Goal: Information Seeking & Learning: Check status

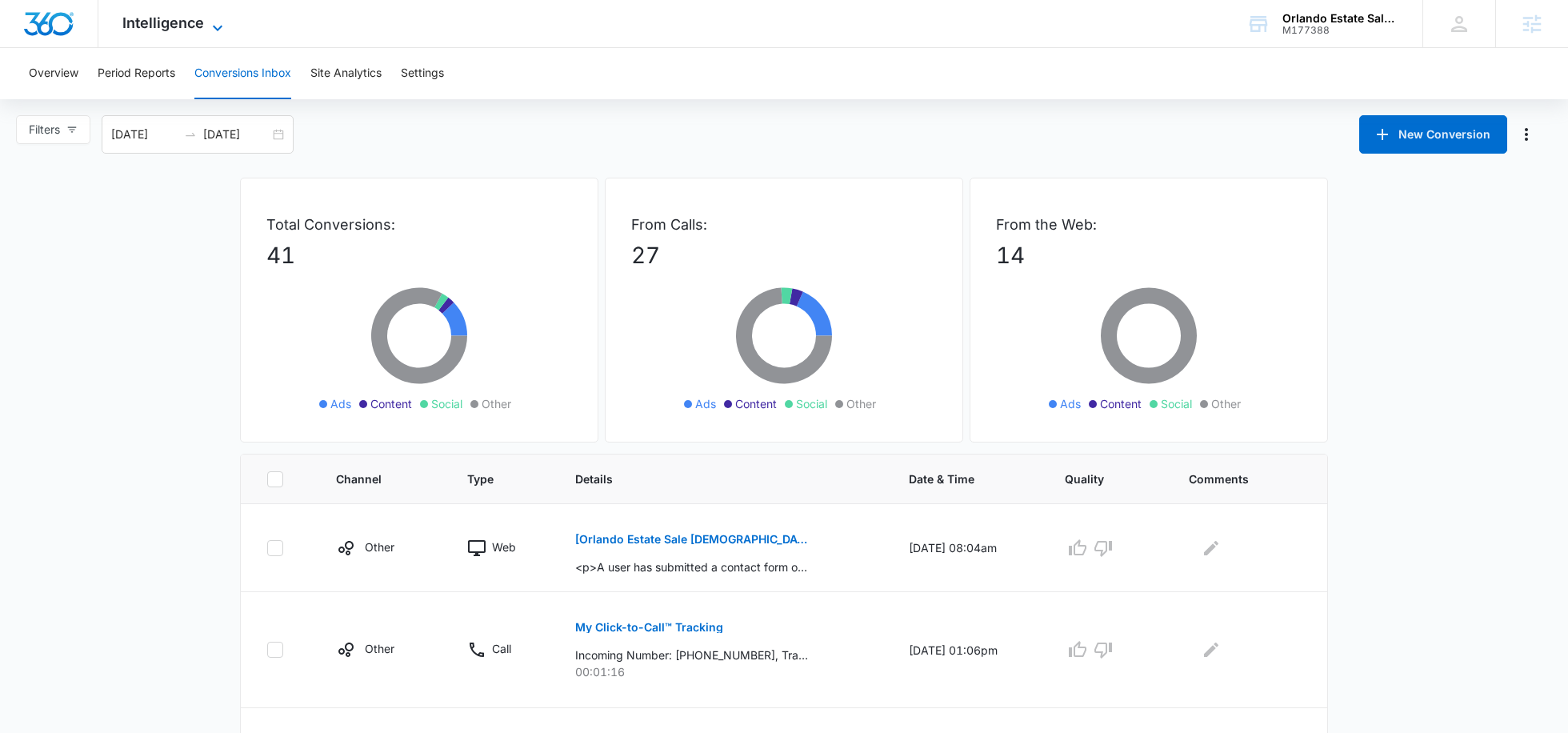
click at [177, 30] on span "Intelligence" at bounding box center [164, 23] width 82 height 17
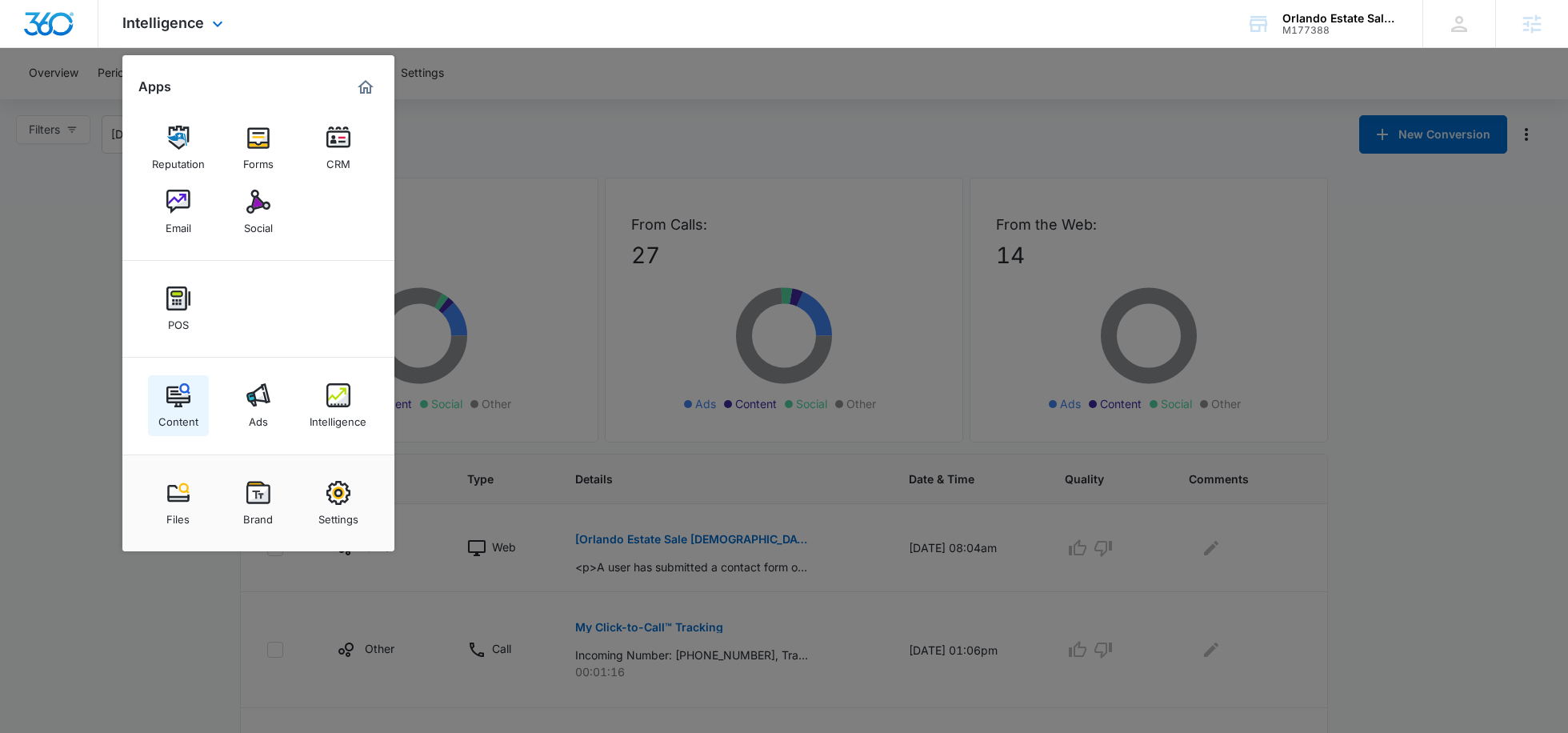
click at [182, 395] on img at bounding box center [178, 395] width 24 height 24
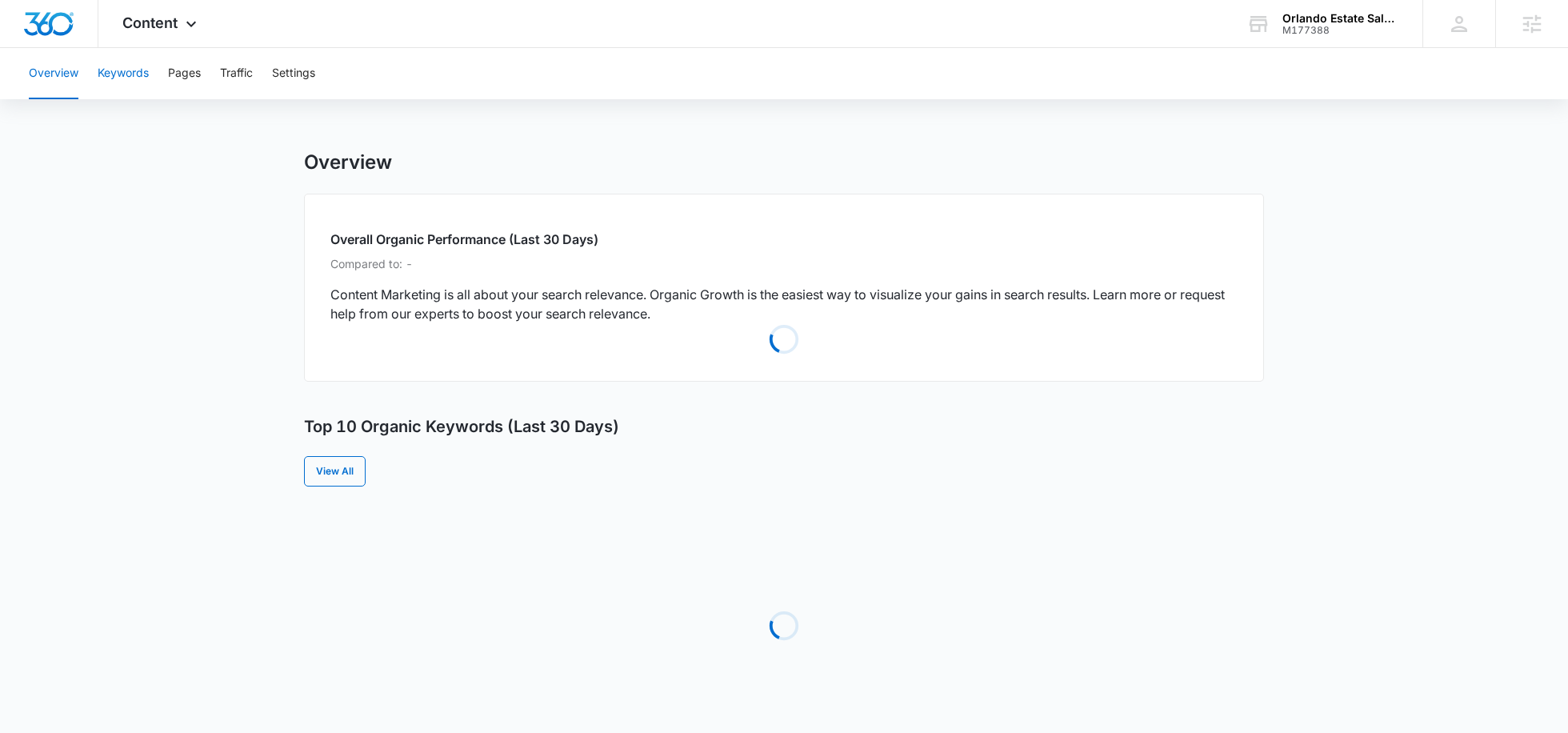
click at [118, 84] on button "Keywords" at bounding box center [124, 73] width 51 height 51
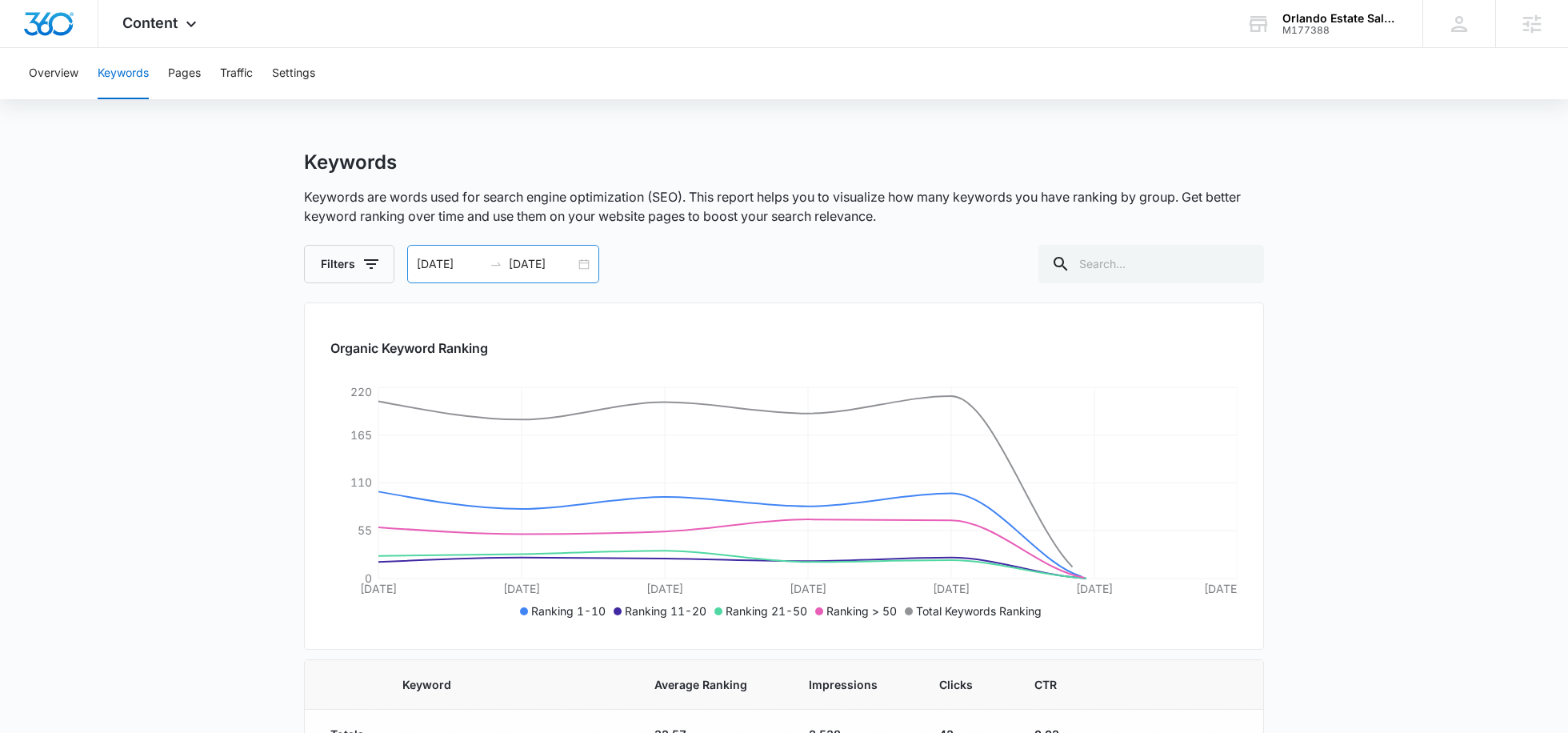
click at [519, 259] on input "[DATE]" at bounding box center [542, 263] width 67 height 18
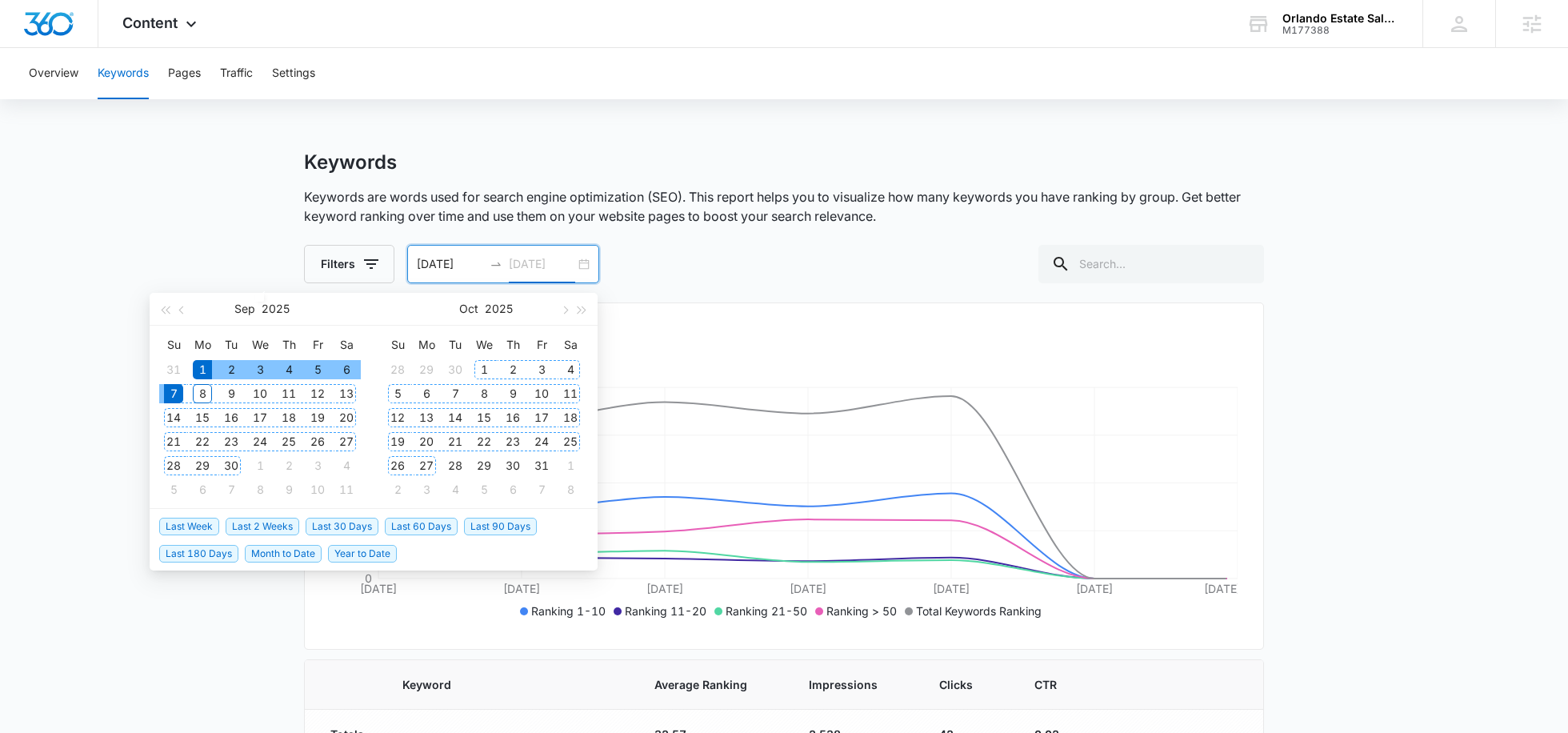
type input "[DATE]"
click at [414, 535] on li "Last 60 Days" at bounding box center [424, 526] width 79 height 28
click at [420, 525] on span "Last 60 Days" at bounding box center [421, 526] width 73 height 18
type input "[DATE]"
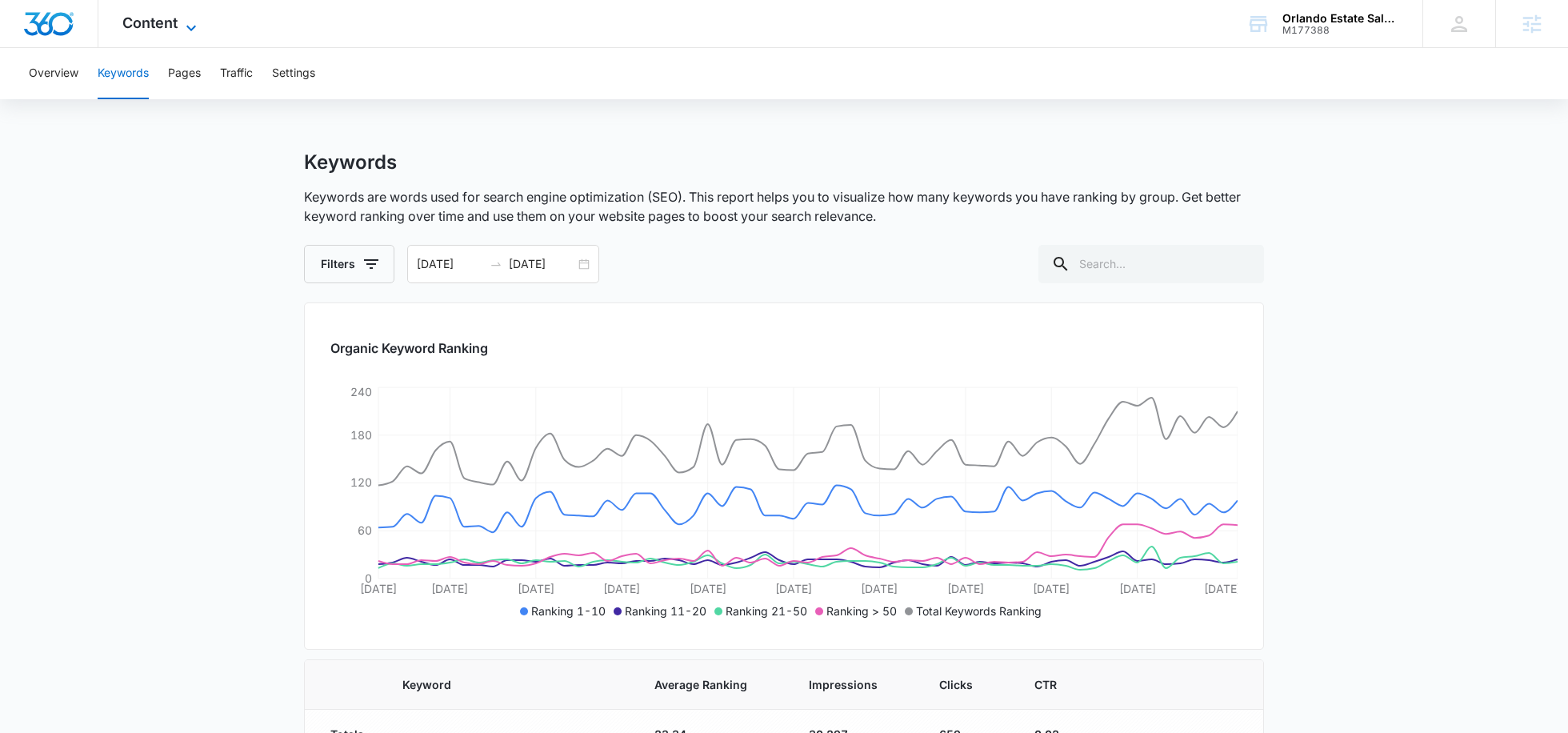
click at [171, 23] on span "Content" at bounding box center [150, 23] width 55 height 17
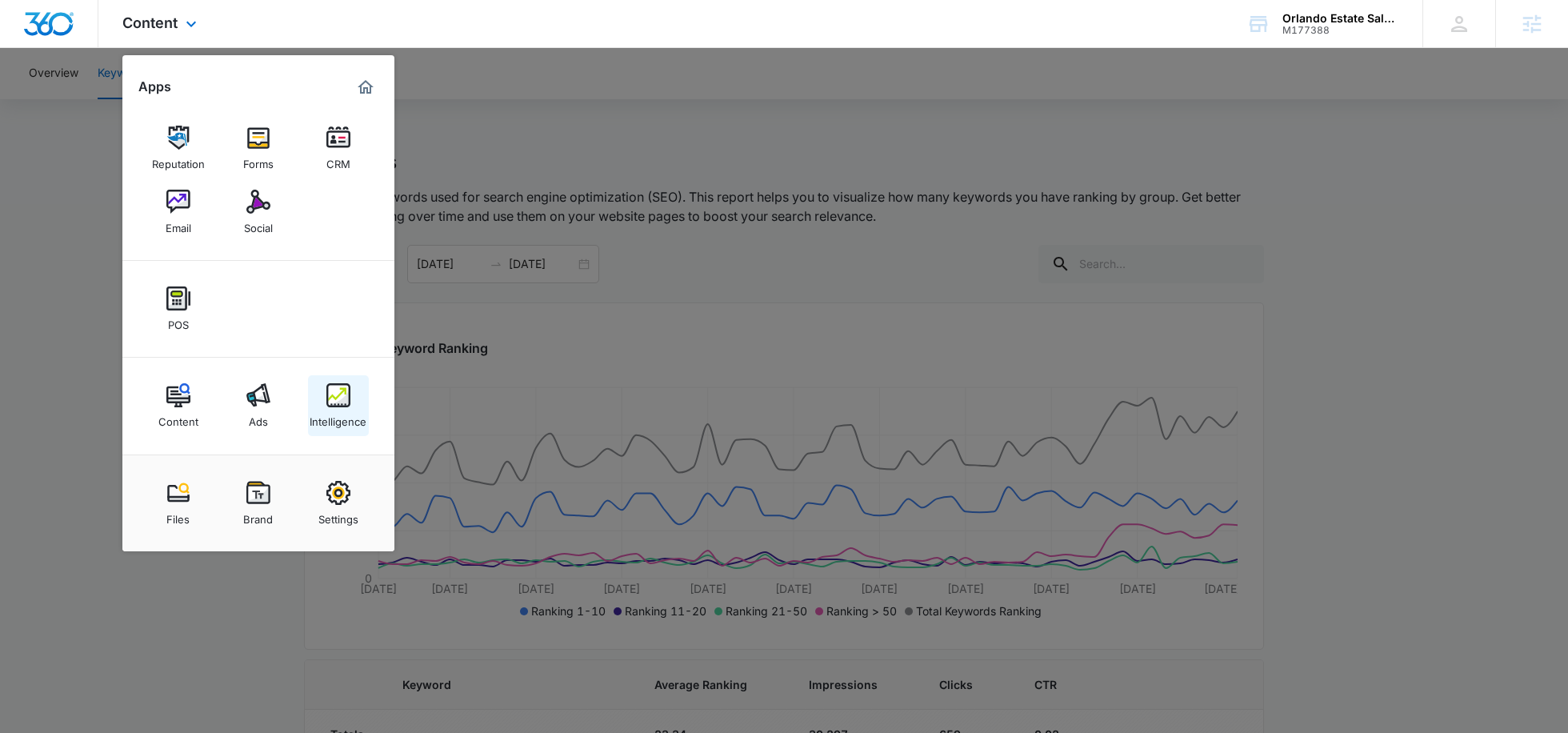
click at [341, 385] on img at bounding box center [338, 395] width 24 height 24
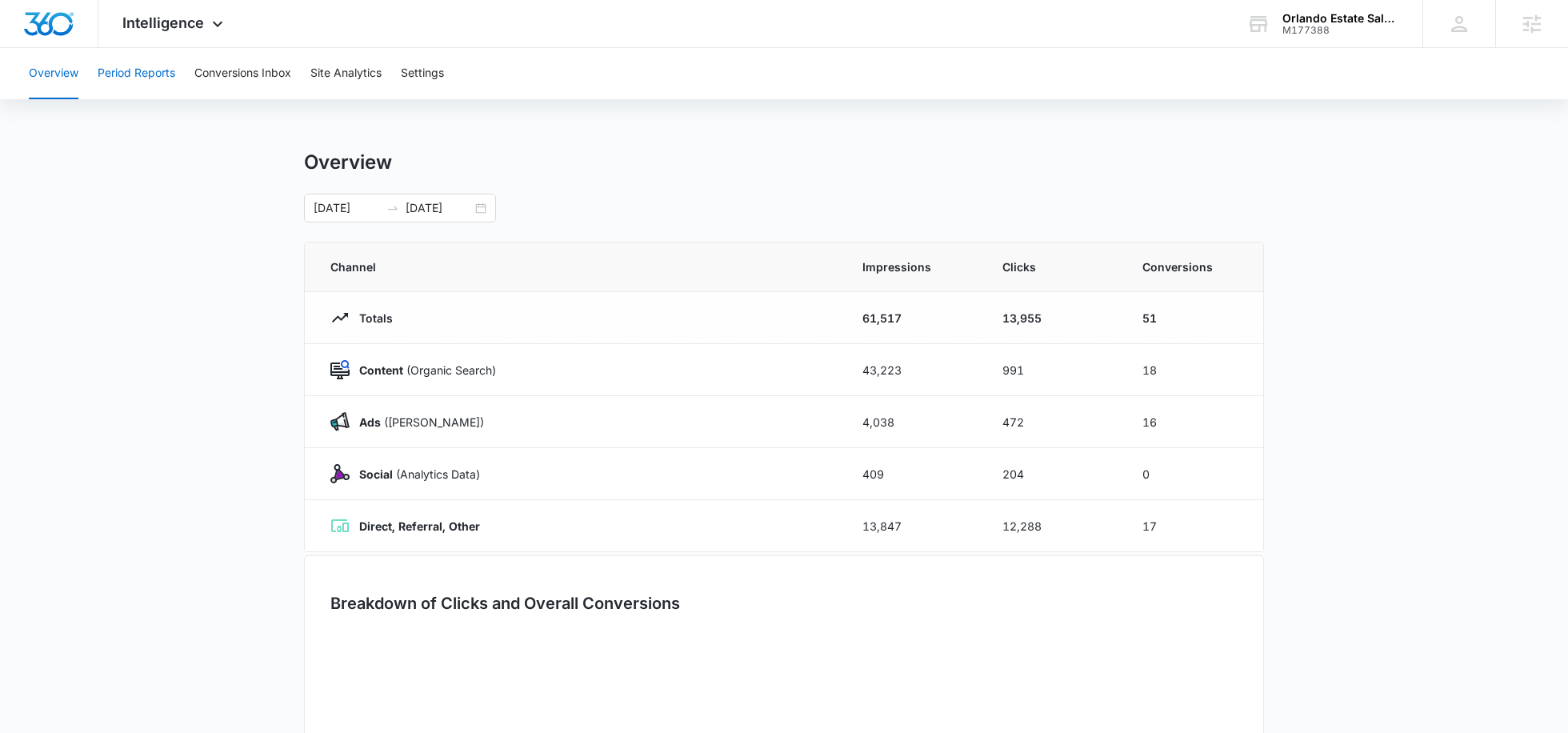
click at [135, 92] on button "Period Reports" at bounding box center [137, 73] width 78 height 51
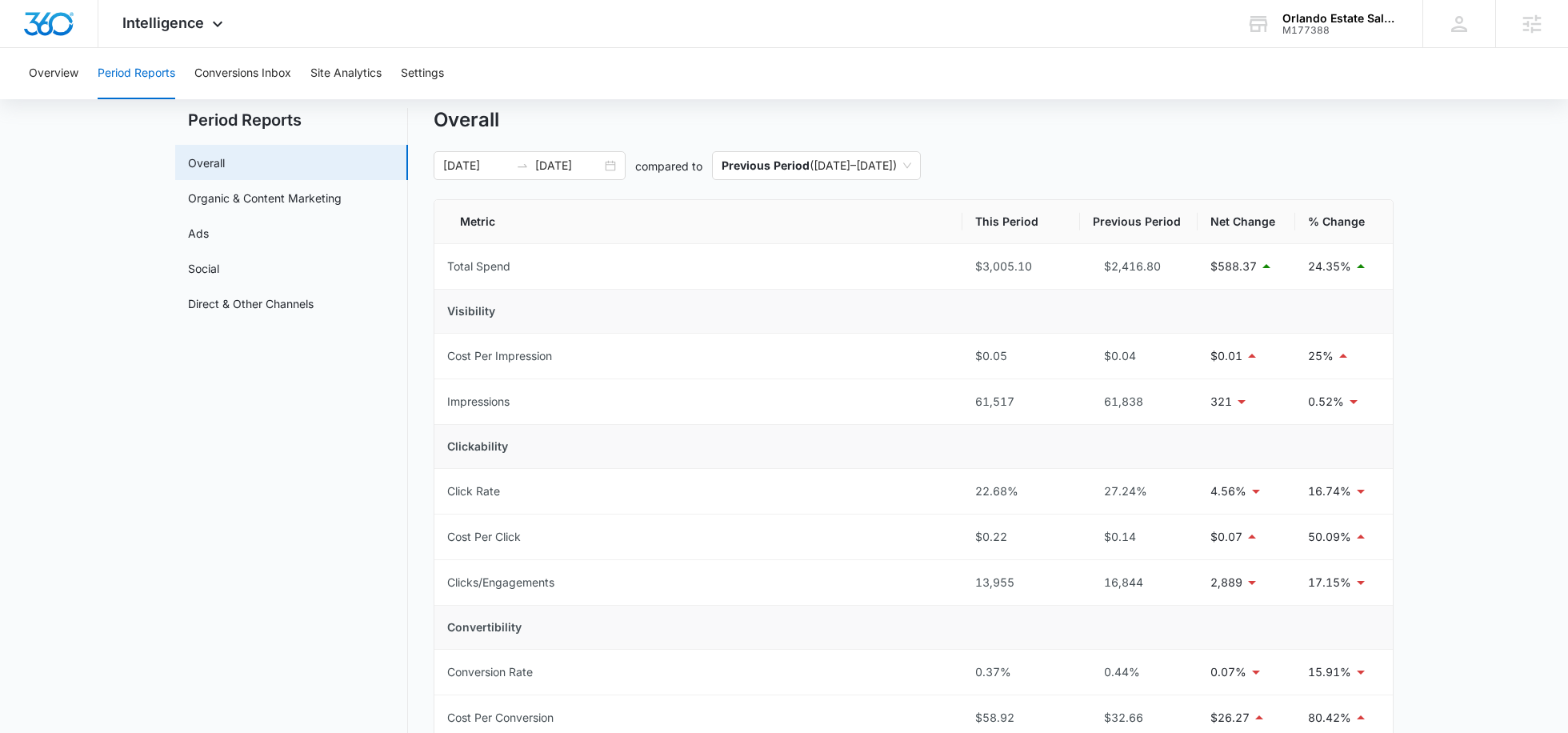
scroll to position [45, 0]
click at [563, 164] on input "[DATE]" at bounding box center [569, 163] width 67 height 18
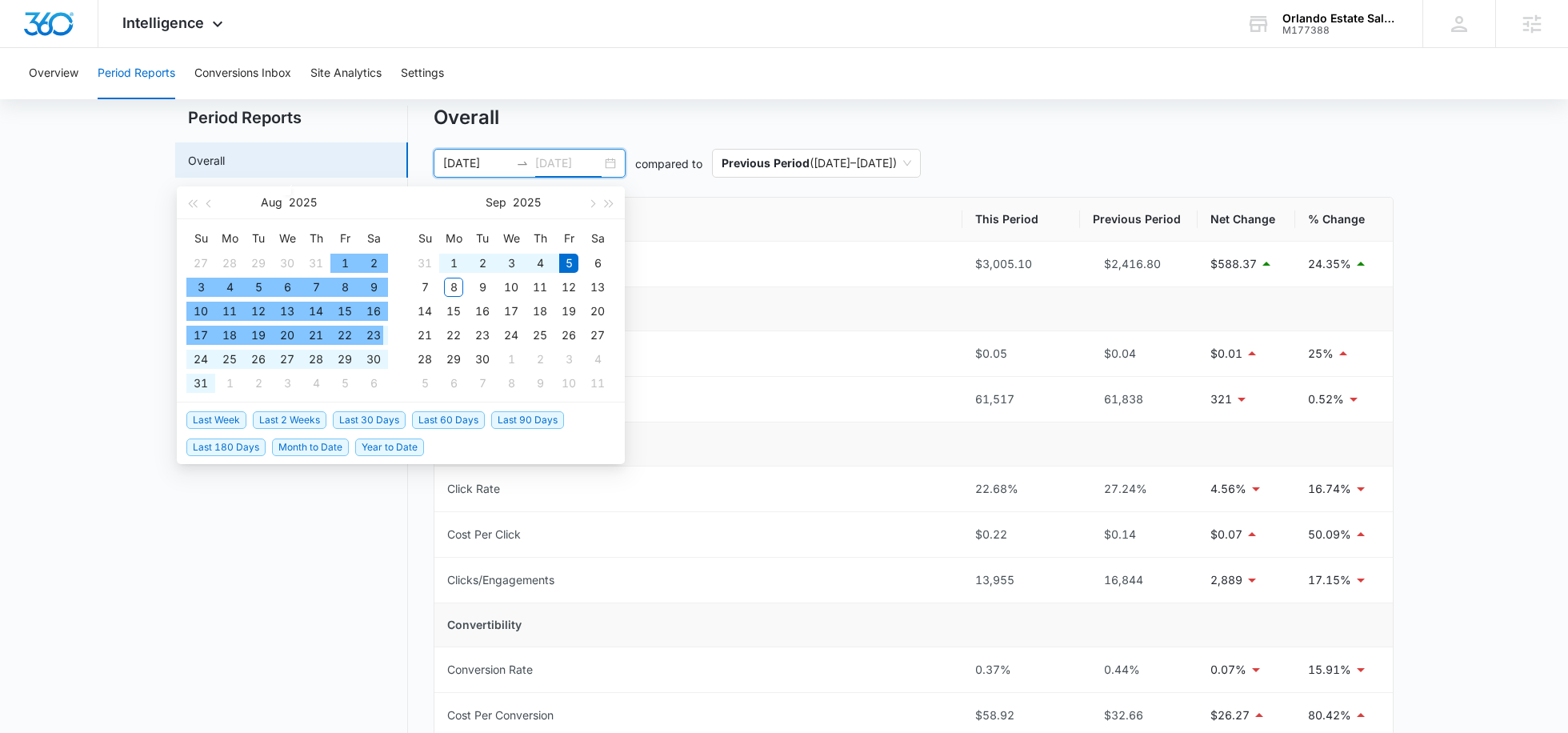
type input "[DATE]"
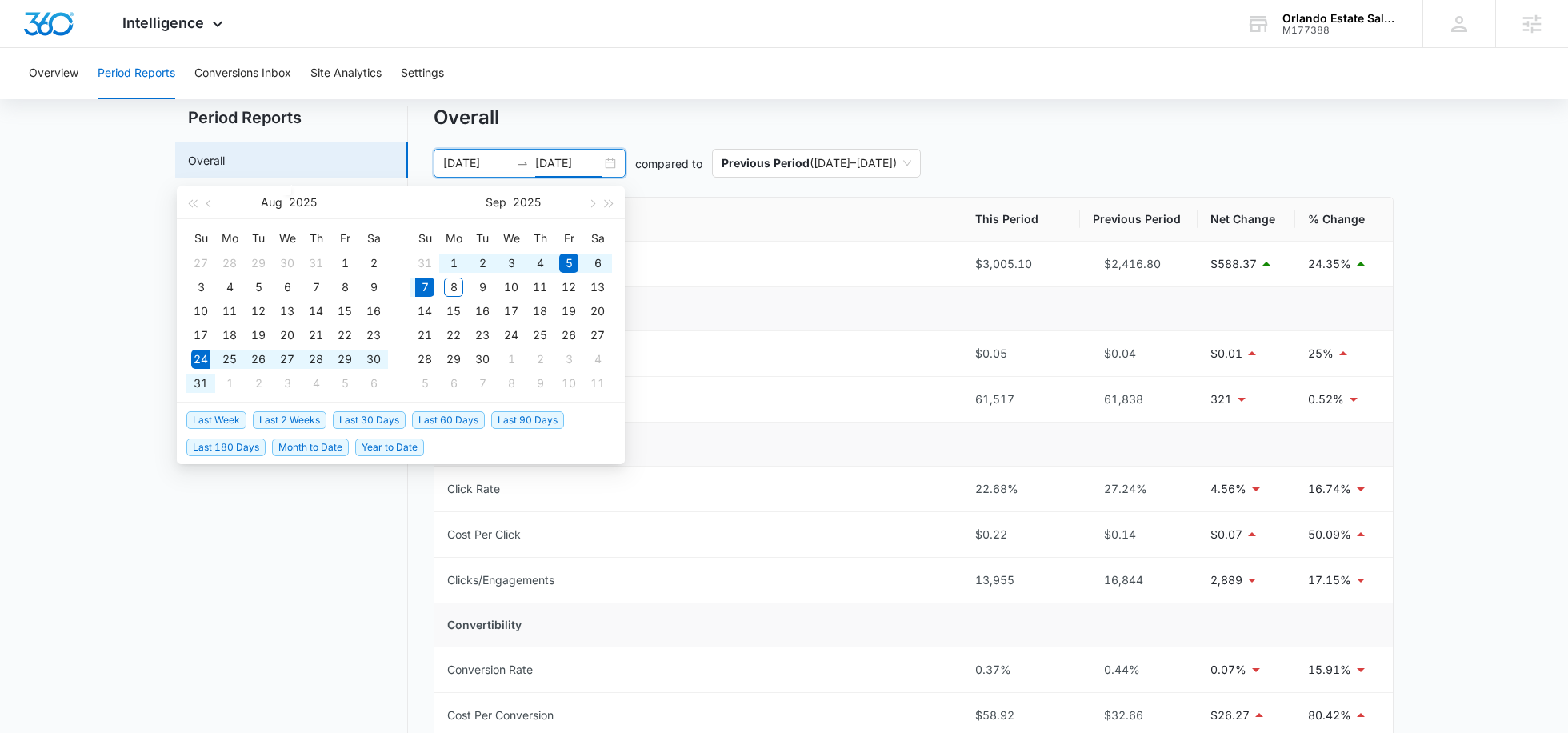
click at [279, 425] on span "Last 2 Weeks" at bounding box center [289, 420] width 73 height 18
type input "[DATE]"
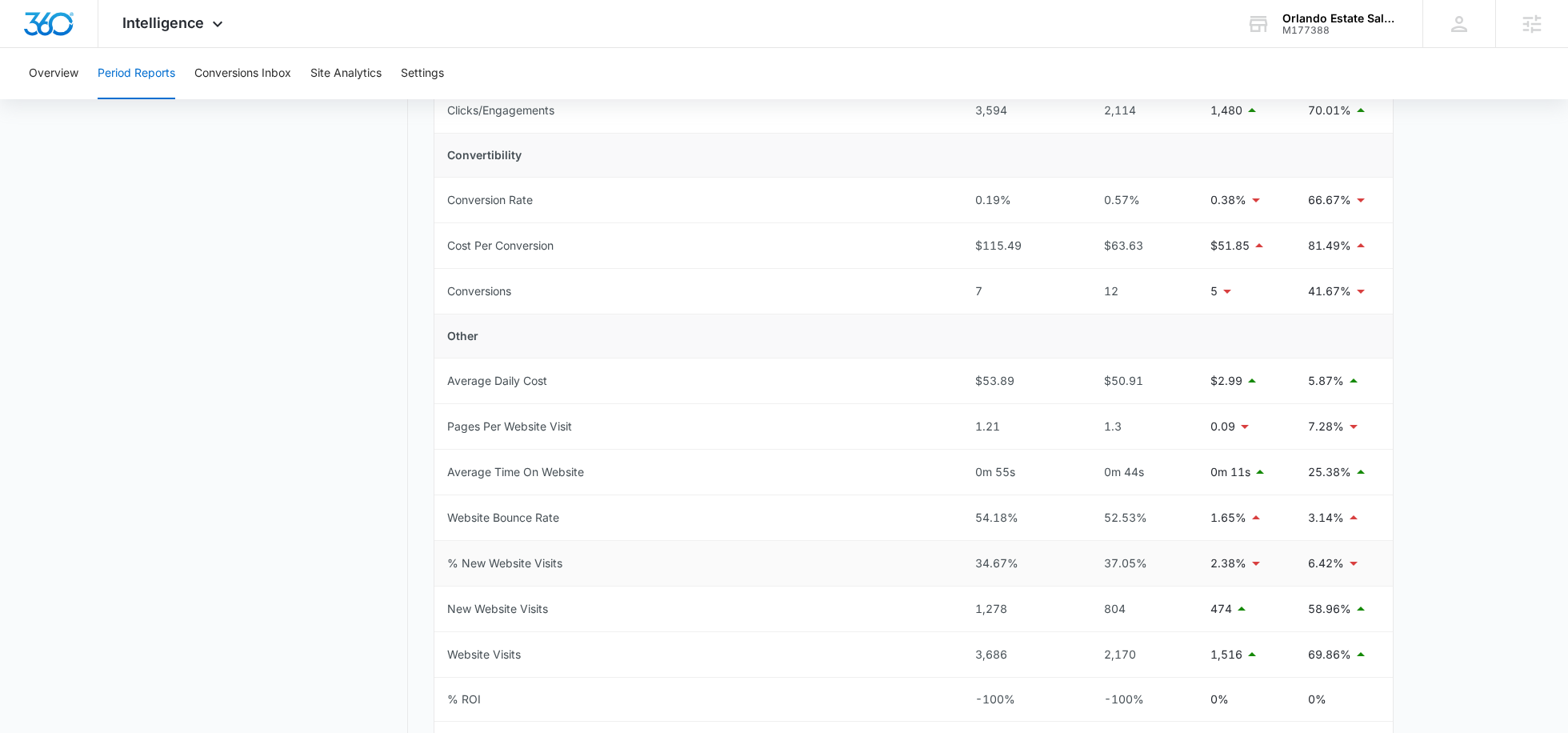
scroll to position [0, 0]
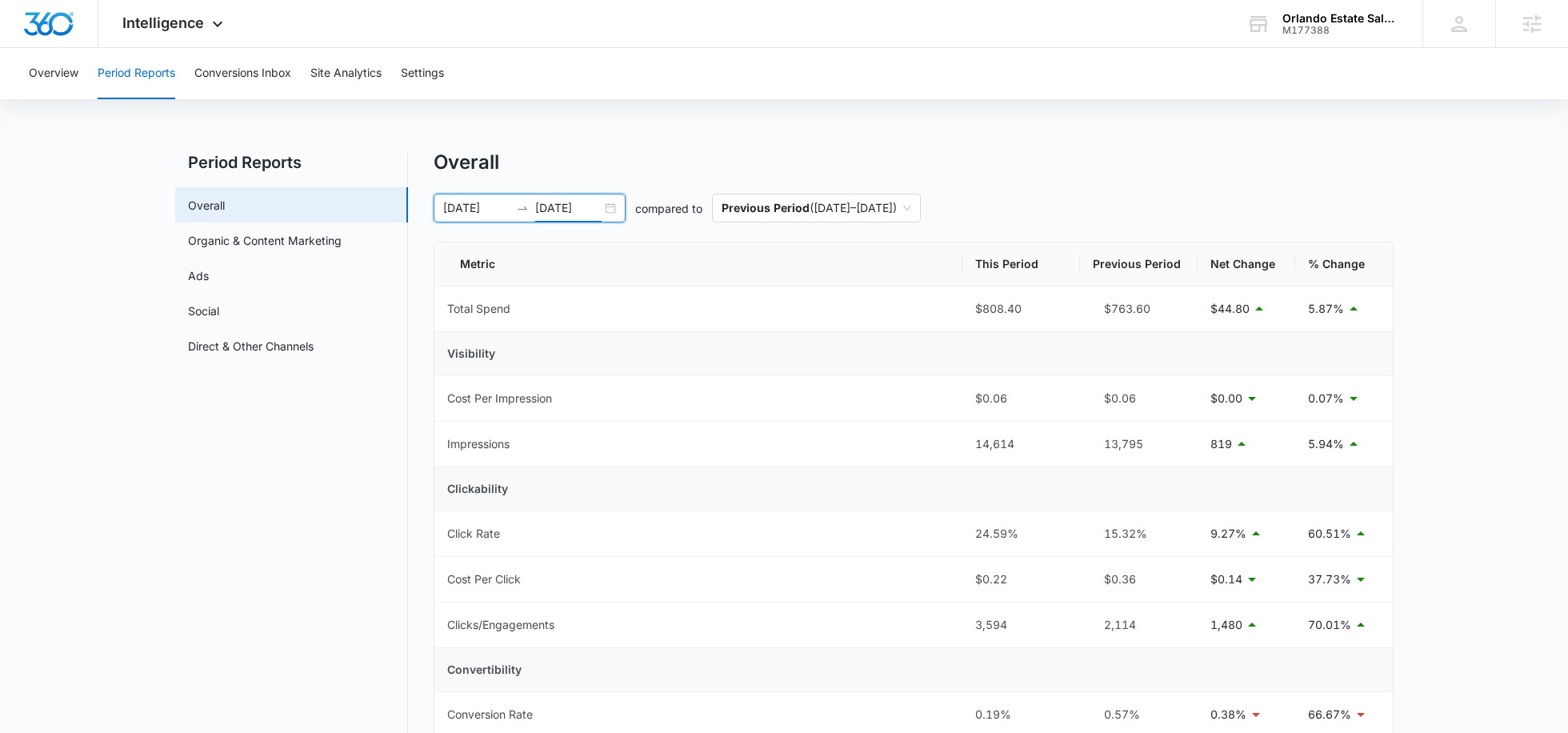
click at [596, 209] on input "[DATE]" at bounding box center [569, 208] width 67 height 18
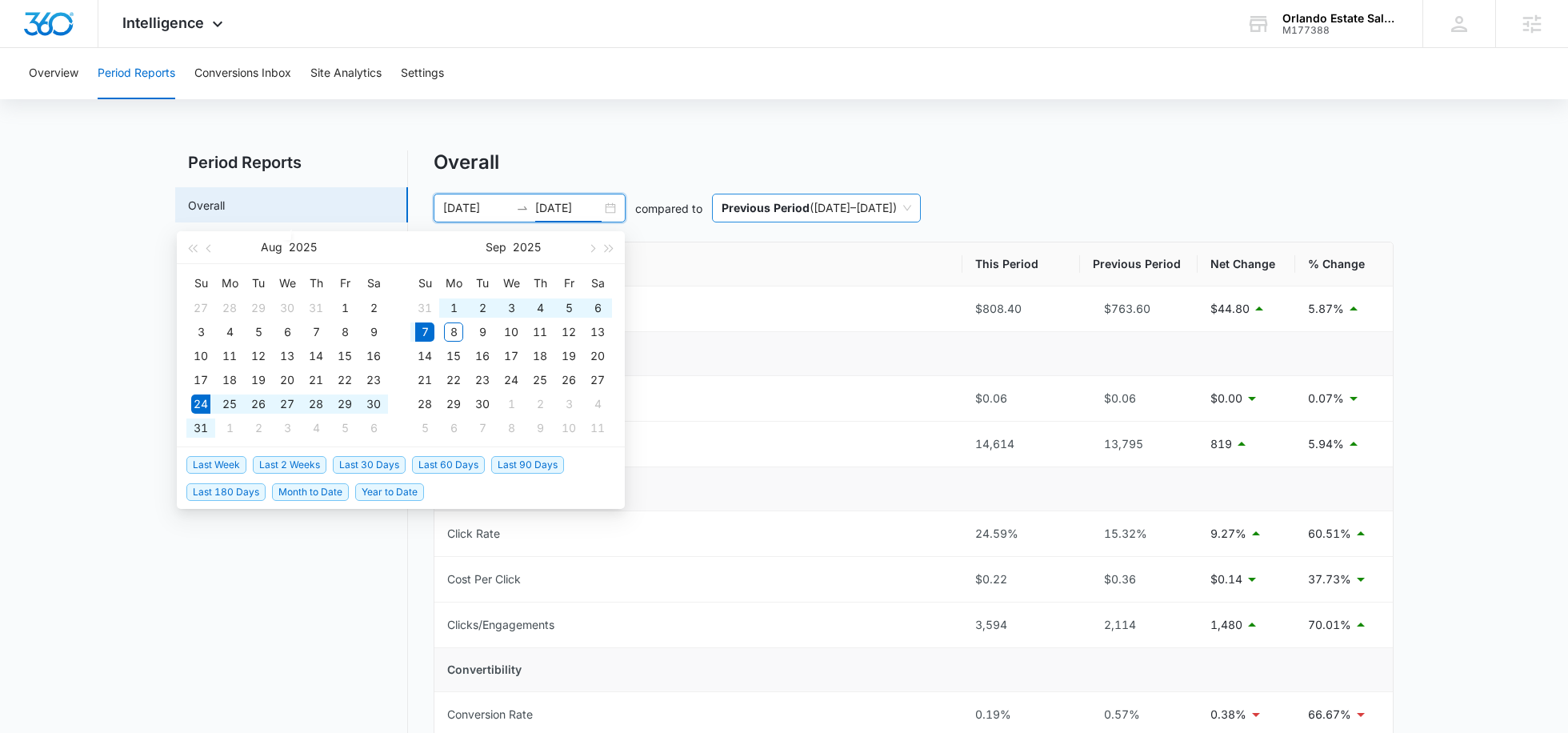
click at [808, 218] on span "Previous Period ( [DATE] – [DATE] )" at bounding box center [816, 207] width 189 height 28
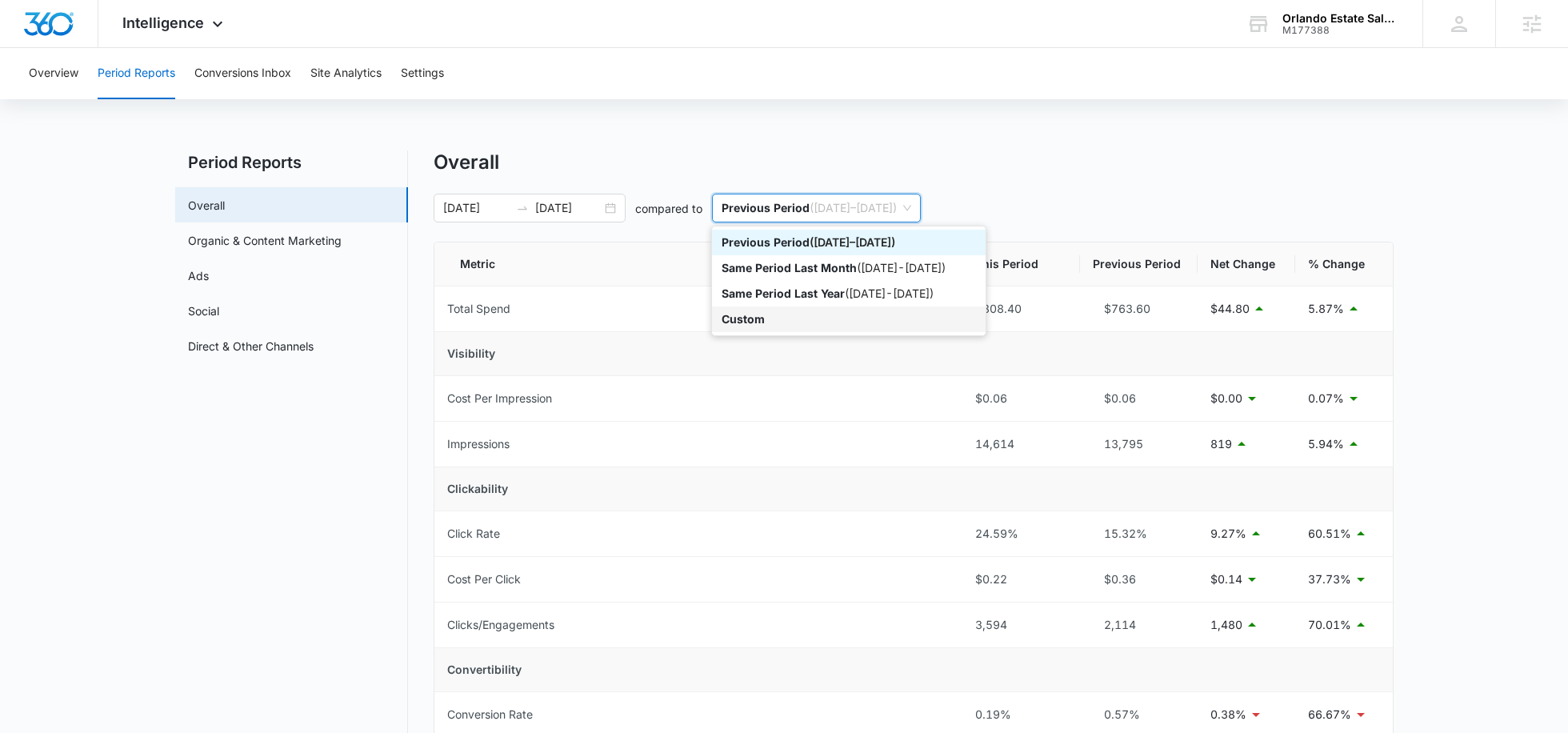
click at [796, 302] on div "Same Period Last Year ( [DATE] - [DATE] )" at bounding box center [849, 293] width 274 height 26
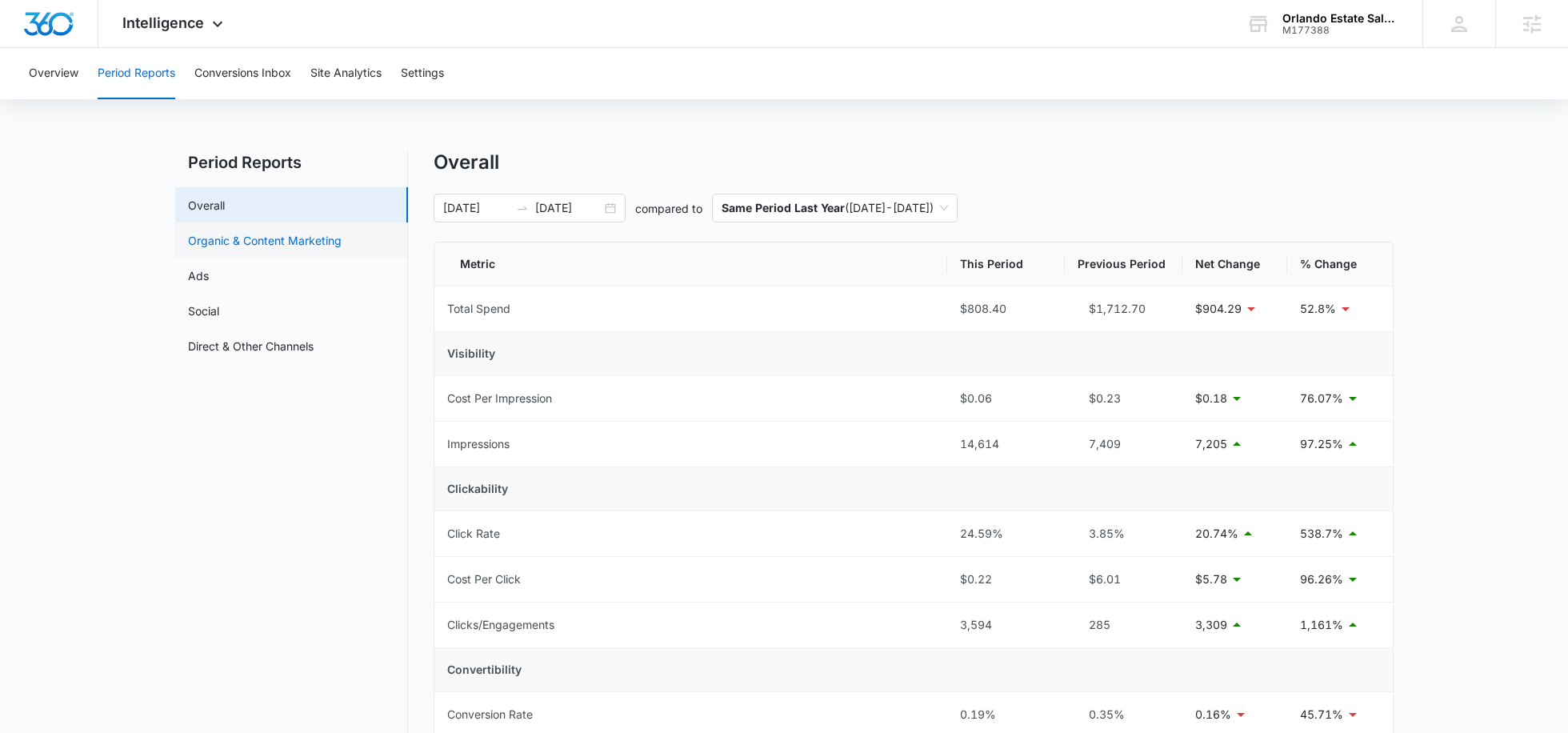
click at [283, 240] on link "Organic & Content Marketing" at bounding box center [265, 241] width 154 height 17
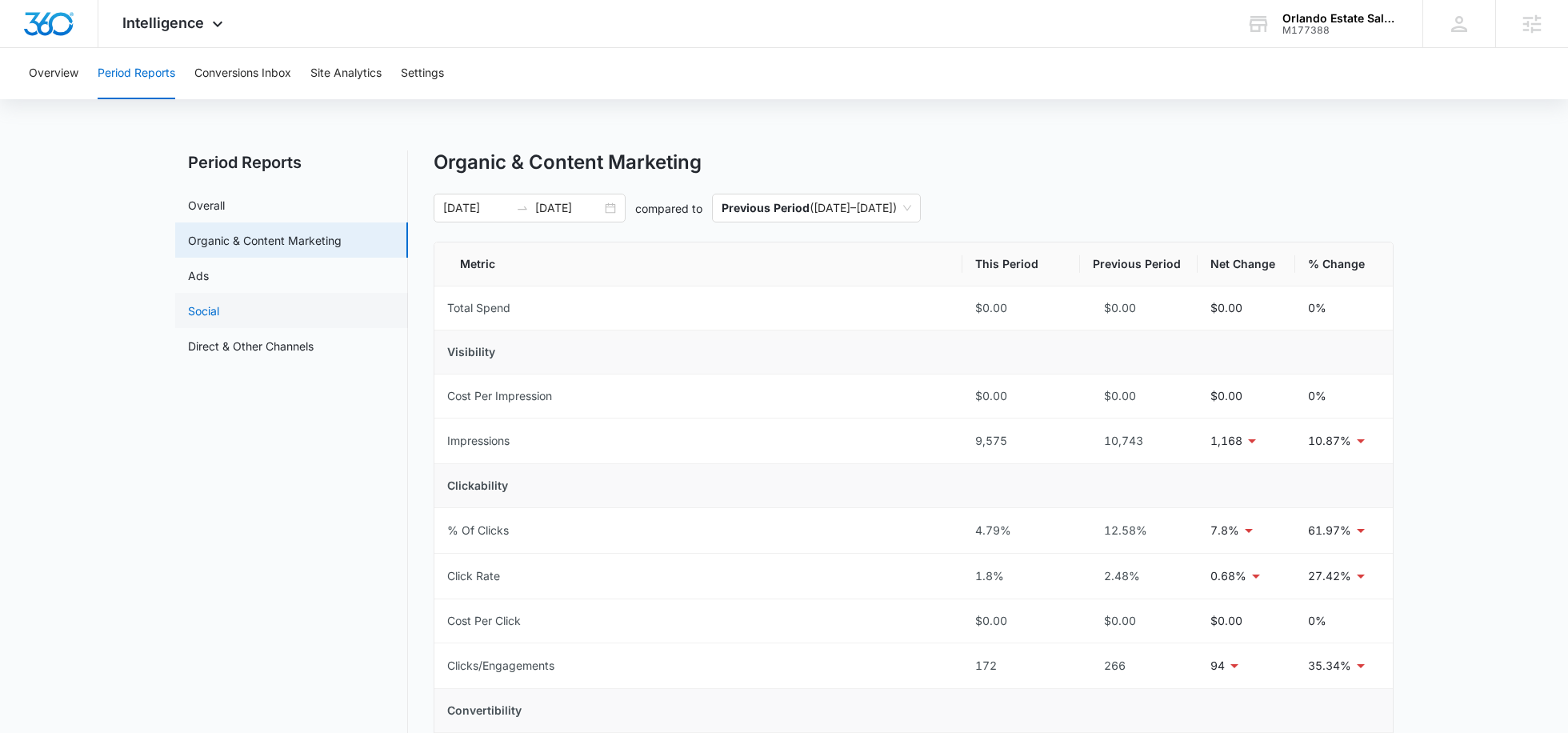
click at [198, 302] on link "Social" at bounding box center [203, 311] width 31 height 17
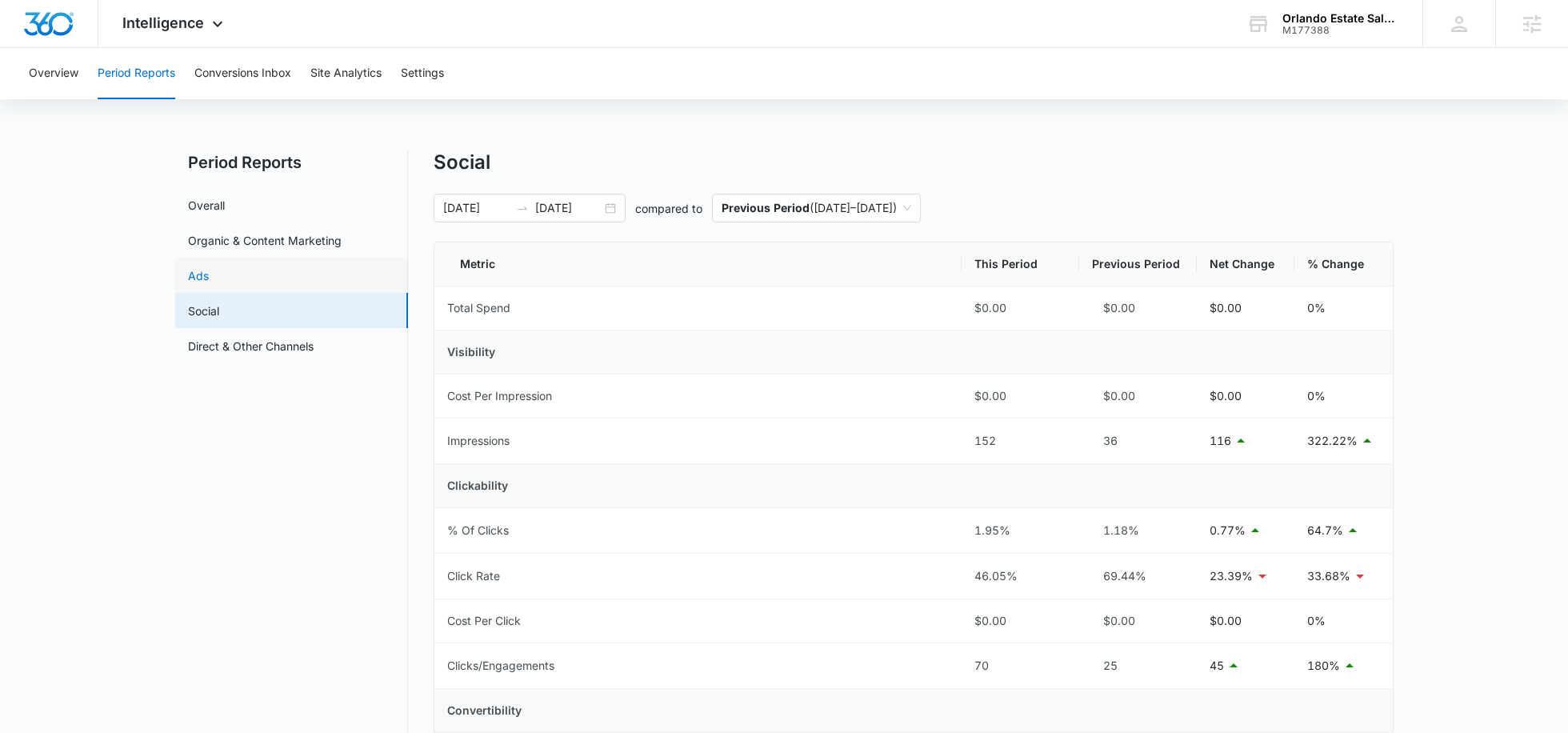
click at [205, 270] on link "Ads" at bounding box center [199, 276] width 21 height 17
